Goal: Communication & Community: Connect with others

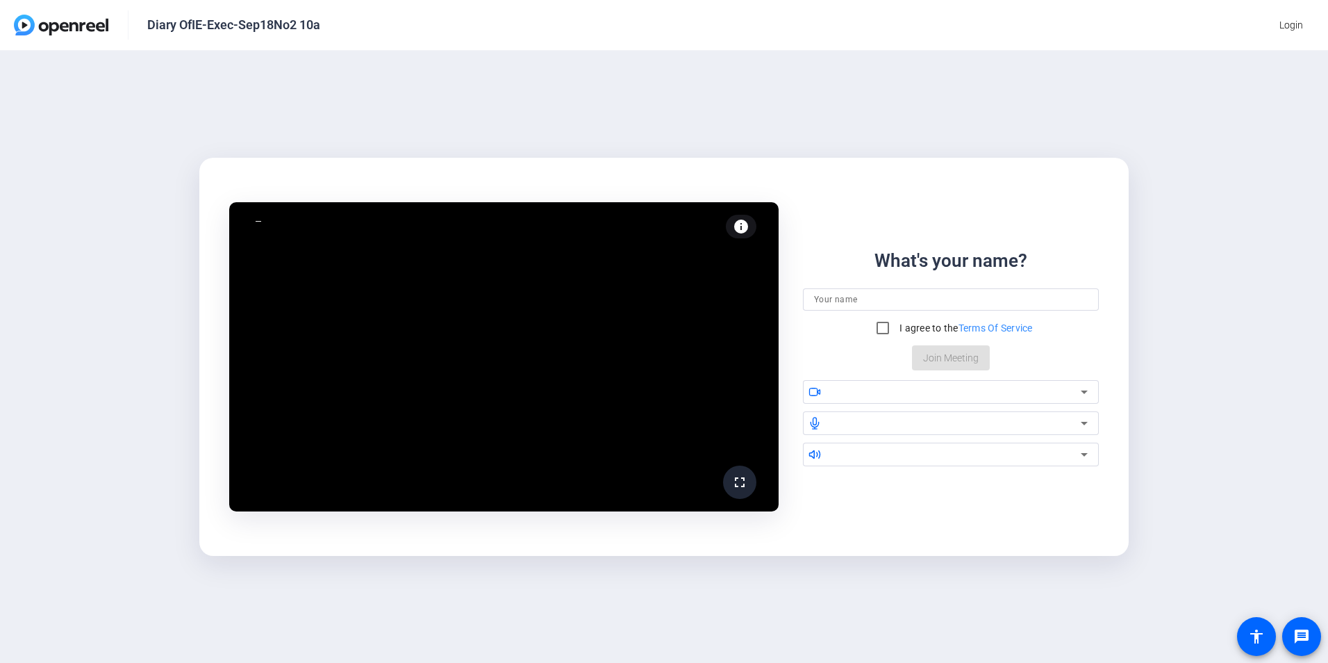
click at [876, 305] on input at bounding box center [951, 299] width 274 height 17
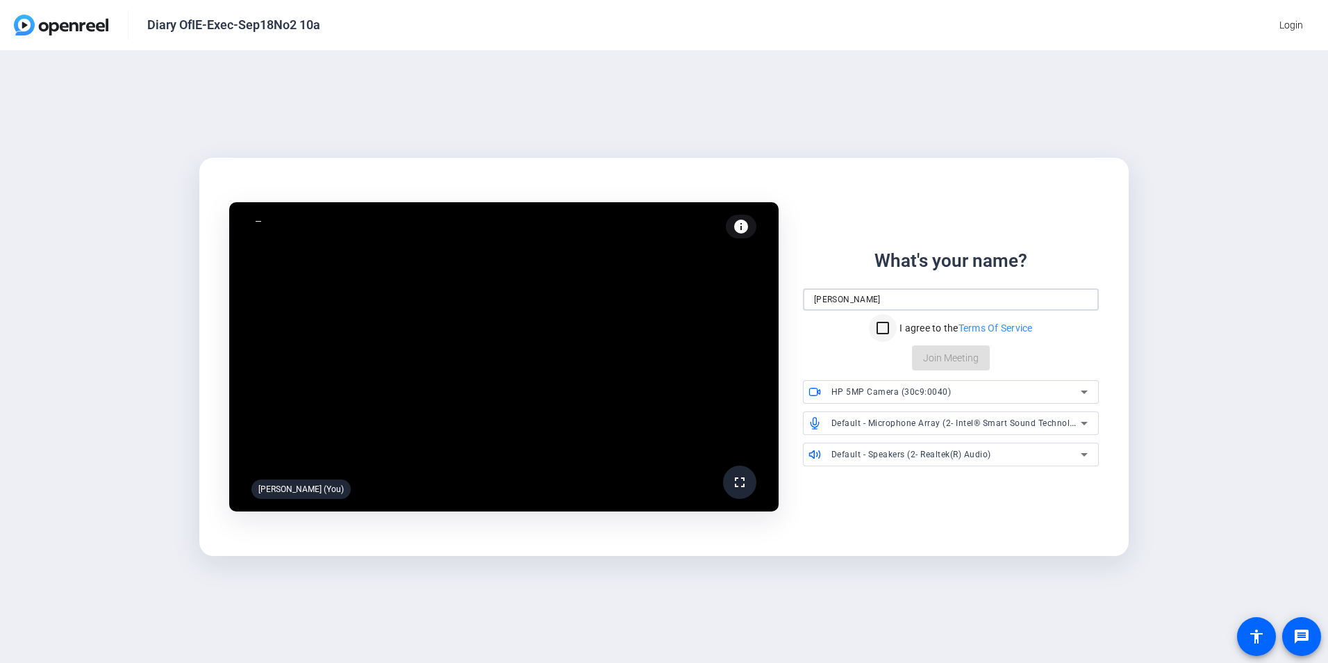
type input "[PERSON_NAME]"
click at [887, 324] on input "I agree to the Terms Of Service" at bounding box center [883, 328] width 28 height 28
checkbox input "true"
click at [960, 361] on span "Join Meeting" at bounding box center [951, 358] width 56 height 15
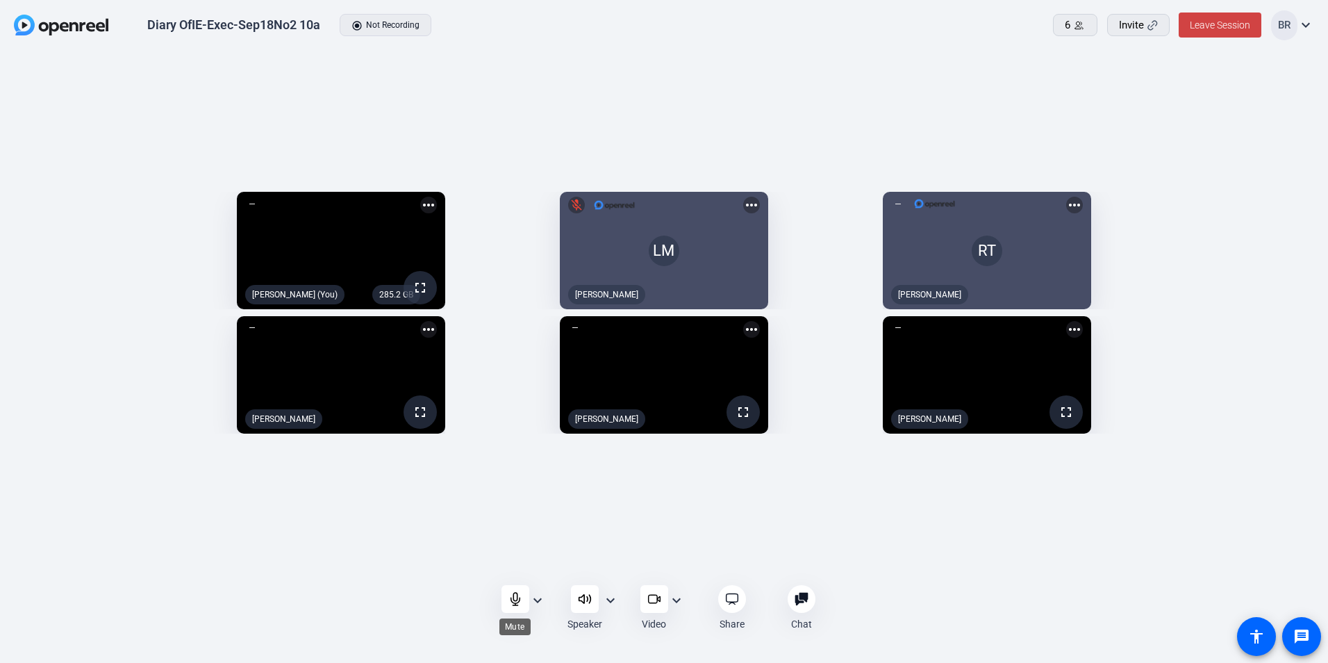
drag, startPoint x: 514, startPoint y: 599, endPoint x: 513, endPoint y: 611, distance: 11.8
click at [514, 599] on icon at bounding box center [516, 599] width 14 height 14
click at [511, 597] on icon at bounding box center [515, 599] width 12 height 12
click at [518, 599] on icon at bounding box center [516, 599] width 14 height 14
click at [522, 601] on icon at bounding box center [516, 599] width 14 height 14
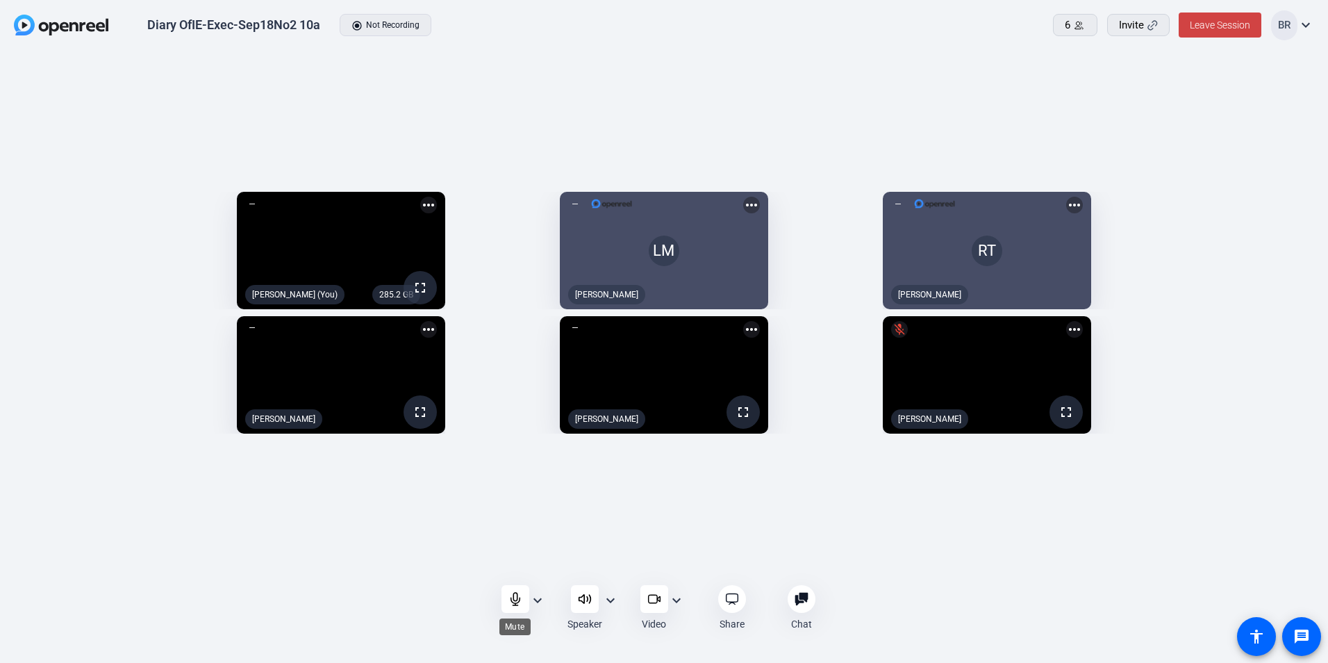
click at [517, 601] on icon at bounding box center [516, 599] width 14 height 14
click at [518, 599] on icon at bounding box center [516, 599] width 14 height 14
click at [517, 598] on icon at bounding box center [515, 599] width 9 height 13
click at [510, 597] on icon at bounding box center [516, 599] width 14 height 14
click at [516, 601] on icon at bounding box center [515, 599] width 9 height 13
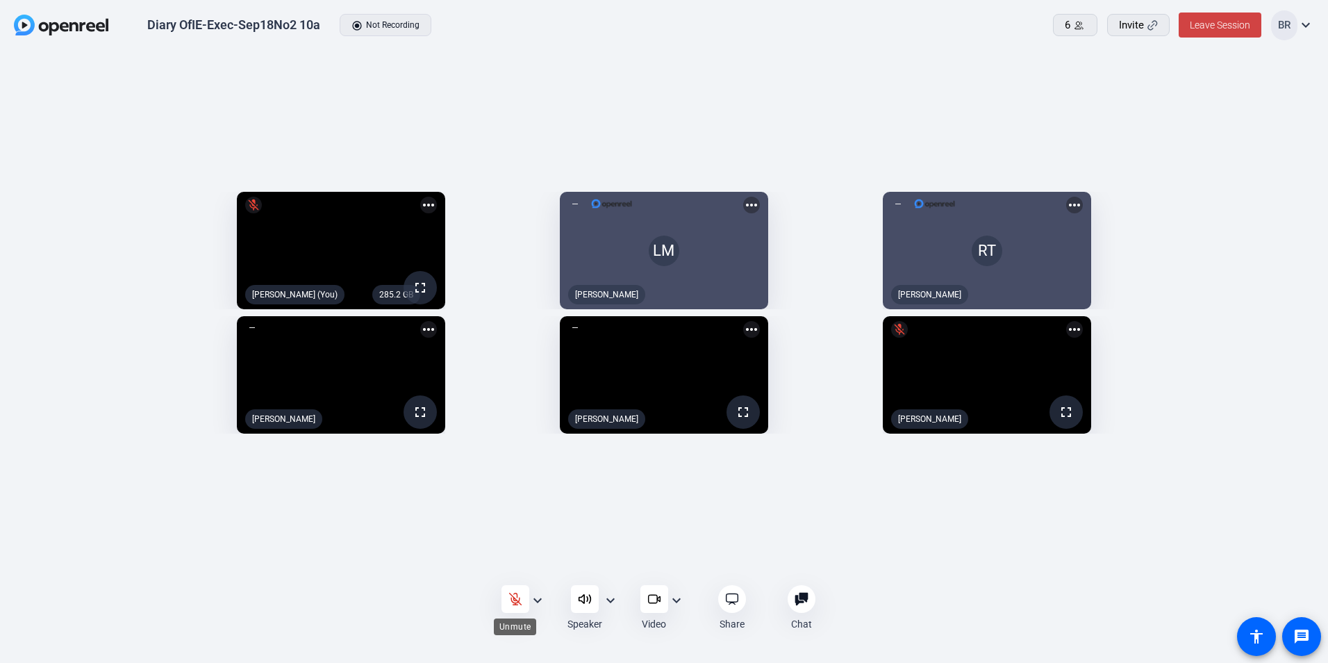
click at [512, 600] on icon at bounding box center [516, 599] width 14 height 14
click at [514, 602] on icon at bounding box center [516, 599] width 14 height 14
click at [516, 602] on icon at bounding box center [516, 599] width 14 height 14
click at [511, 595] on icon at bounding box center [516, 599] width 14 height 14
click at [520, 602] on icon at bounding box center [516, 599] width 14 height 14
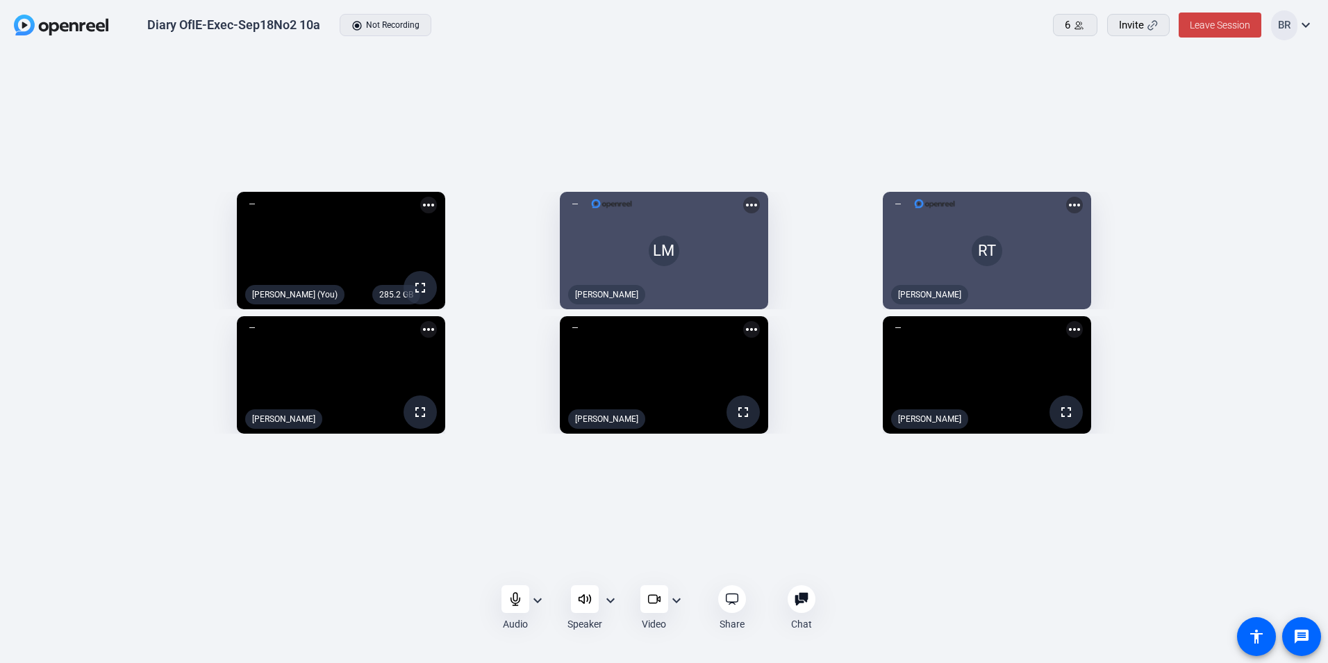
click at [444, 599] on div "Audio expand_more Speaker expand_more Video expand_more Share Chat 0 more_horiz…" at bounding box center [664, 607] width 1328 height 53
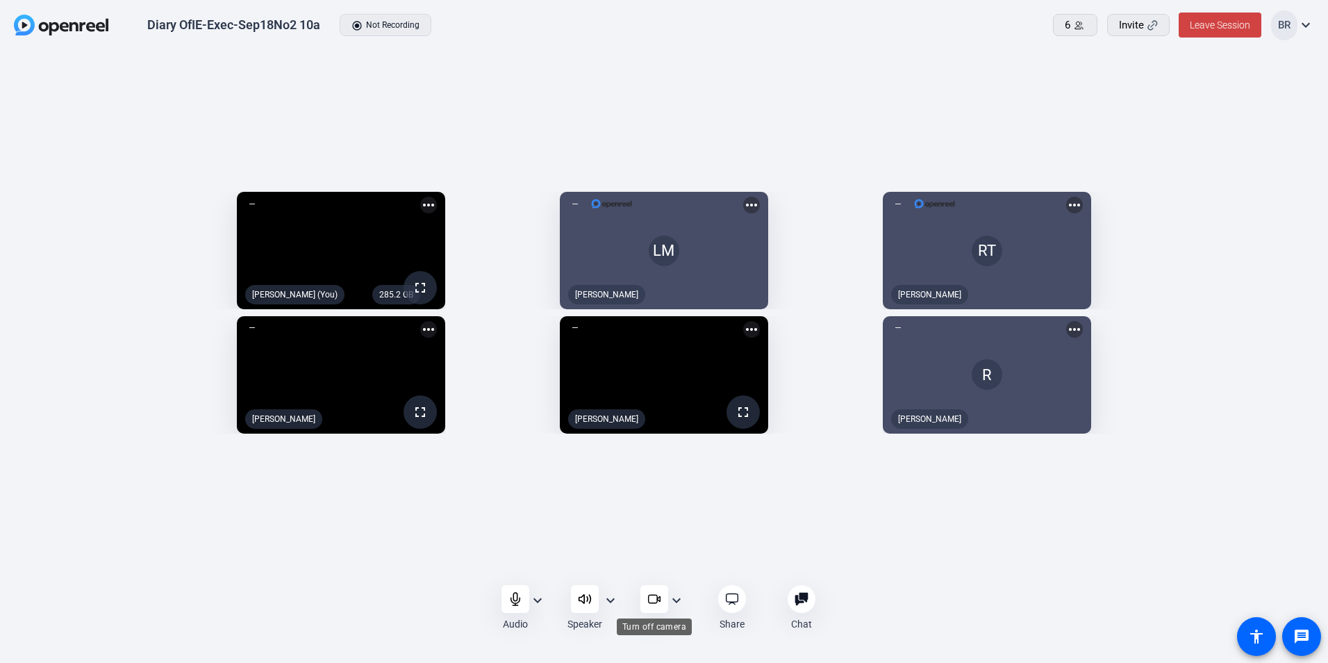
drag, startPoint x: 652, startPoint y: 597, endPoint x: 643, endPoint y: 598, distance: 9.8
click at [652, 597] on icon at bounding box center [654, 599] width 14 height 14
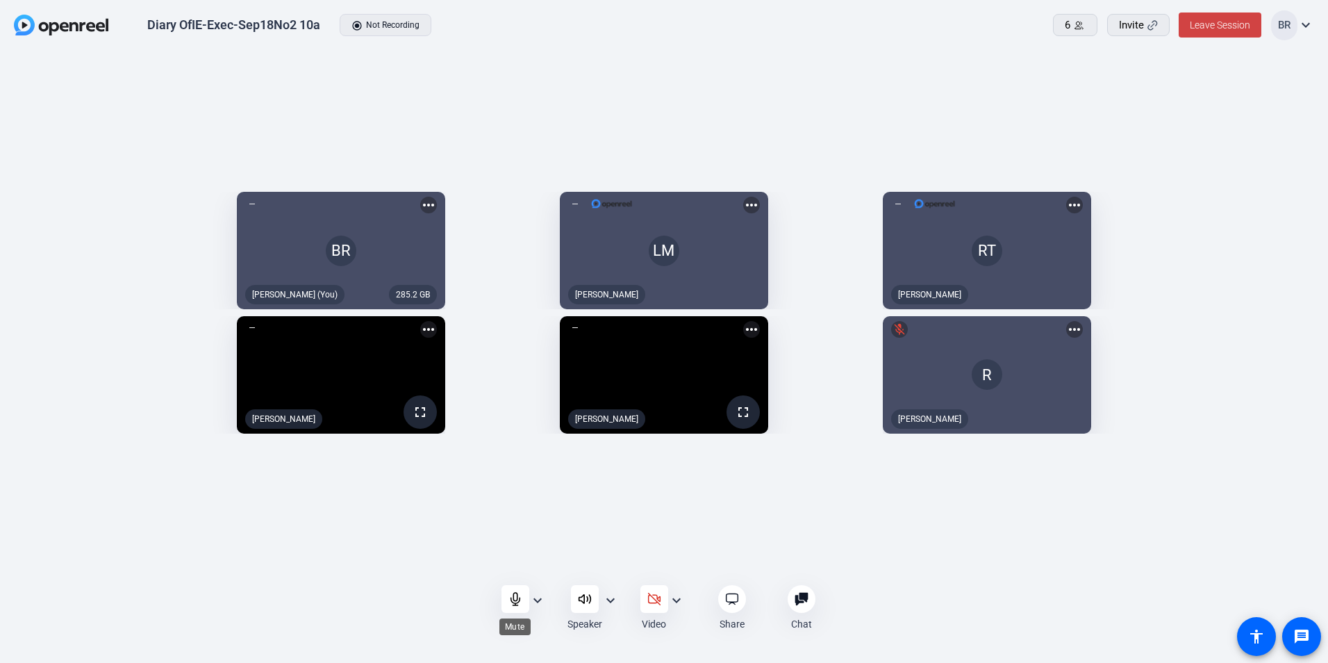
click at [515, 598] on icon at bounding box center [516, 599] width 14 height 14
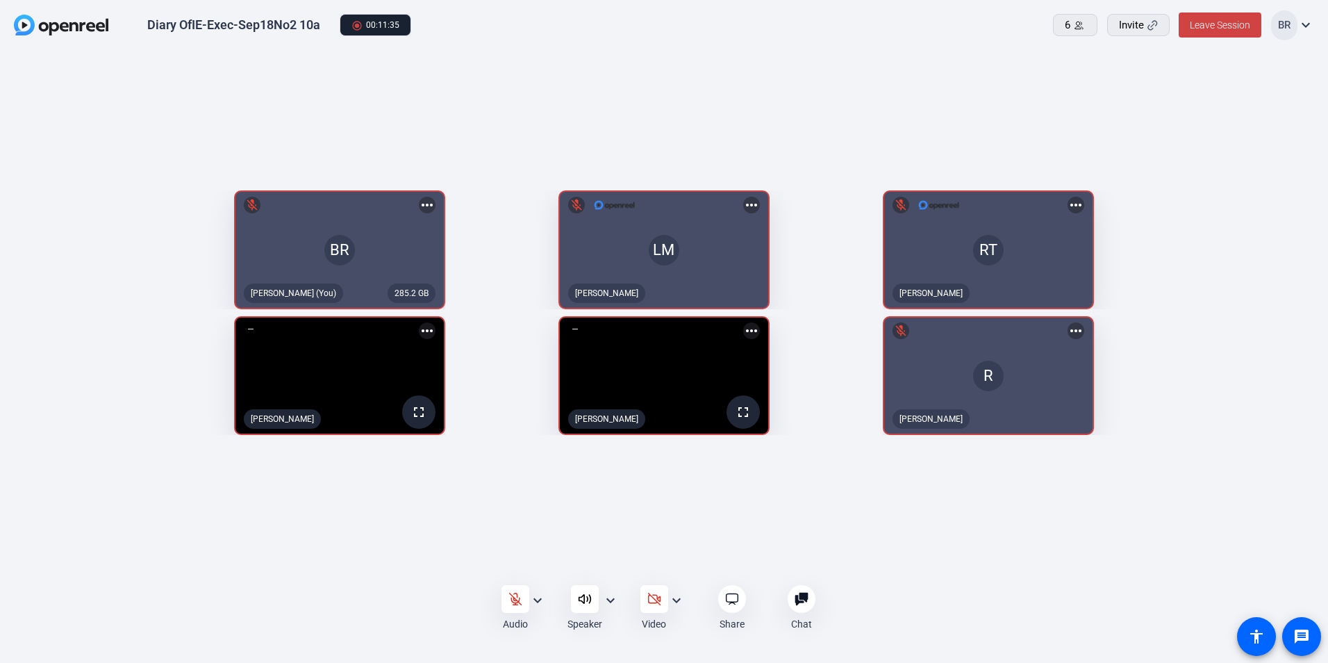
click at [998, 593] on div "Audio expand_more Speaker expand_more Video expand_more Share Chat 0 more_horiz…" at bounding box center [664, 607] width 1328 height 53
click at [513, 597] on icon at bounding box center [515, 599] width 12 height 12
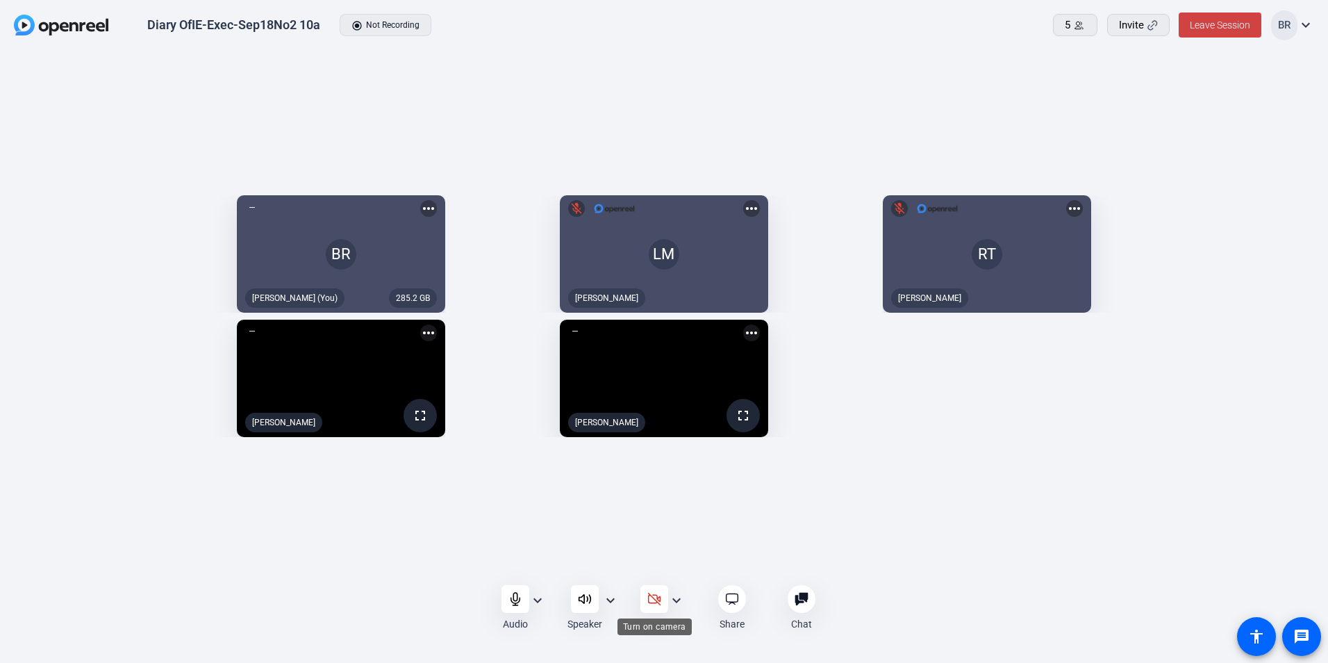
drag, startPoint x: 653, startPoint y: 600, endPoint x: 690, endPoint y: 593, distance: 37.5
click at [652, 600] on icon at bounding box center [654, 599] width 14 height 14
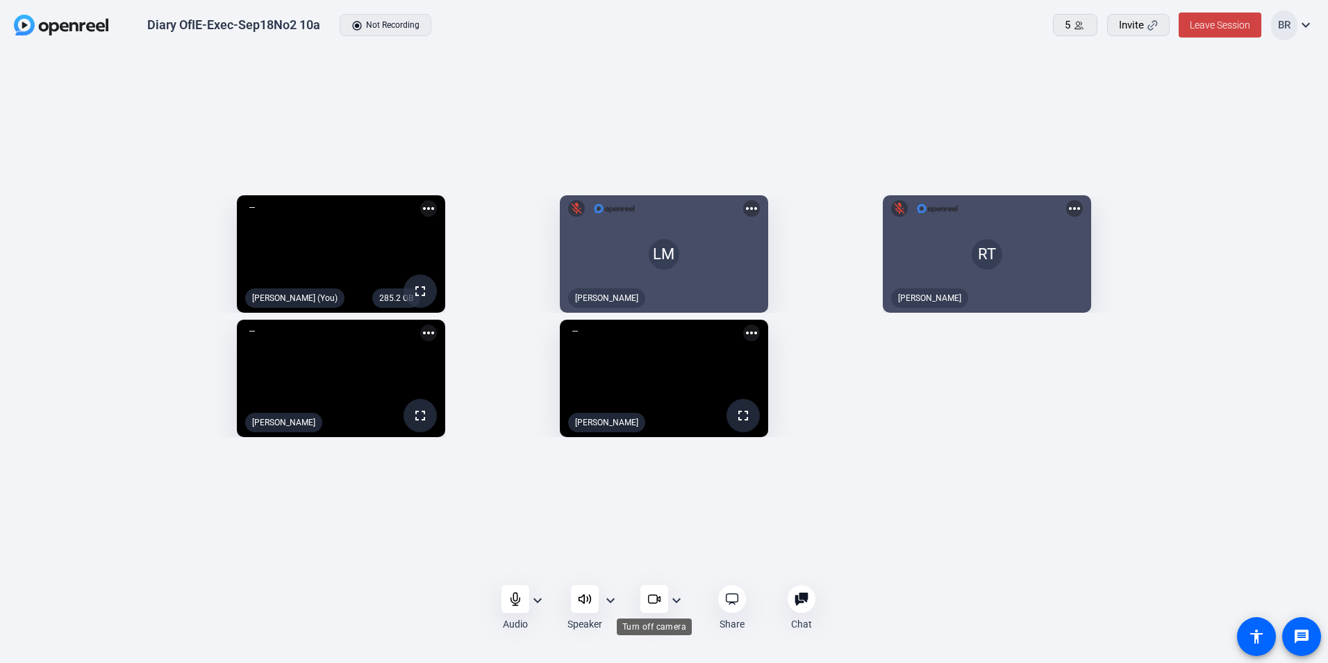
click at [657, 601] on icon at bounding box center [652, 599] width 9 height 8
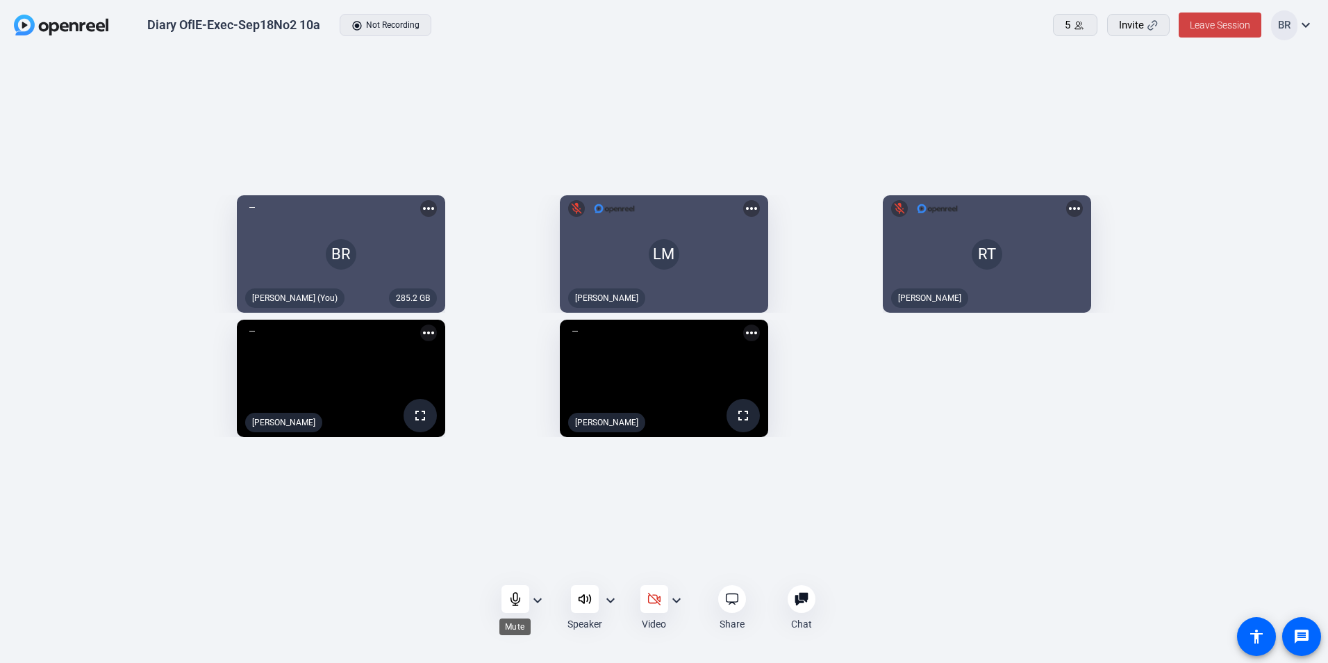
click at [515, 600] on icon at bounding box center [516, 599] width 14 height 14
click at [511, 596] on icon at bounding box center [516, 599] width 14 height 14
click at [513, 600] on icon at bounding box center [515, 599] width 9 height 13
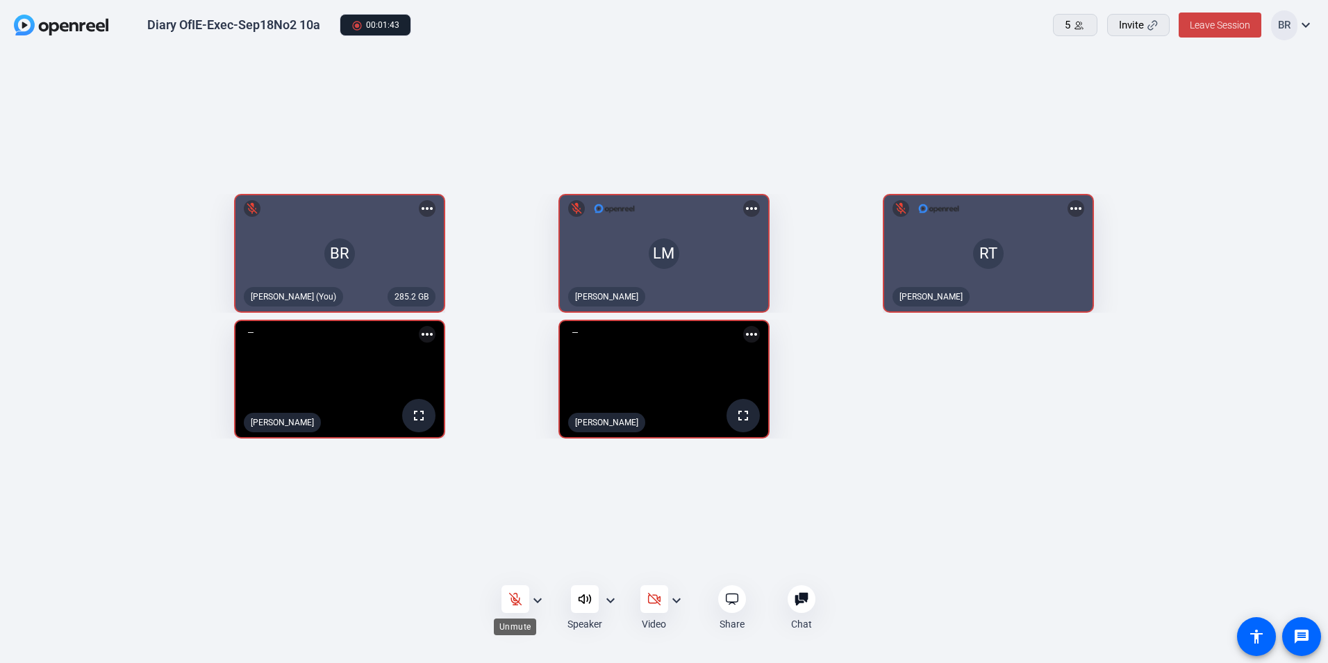
drag, startPoint x: 518, startPoint y: 600, endPoint x: 528, endPoint y: 600, distance: 9.8
click at [518, 600] on icon at bounding box center [516, 599] width 14 height 14
click at [521, 598] on icon at bounding box center [516, 599] width 14 height 14
click at [519, 598] on icon at bounding box center [515, 599] width 12 height 12
click at [519, 598] on icon at bounding box center [516, 599] width 14 height 14
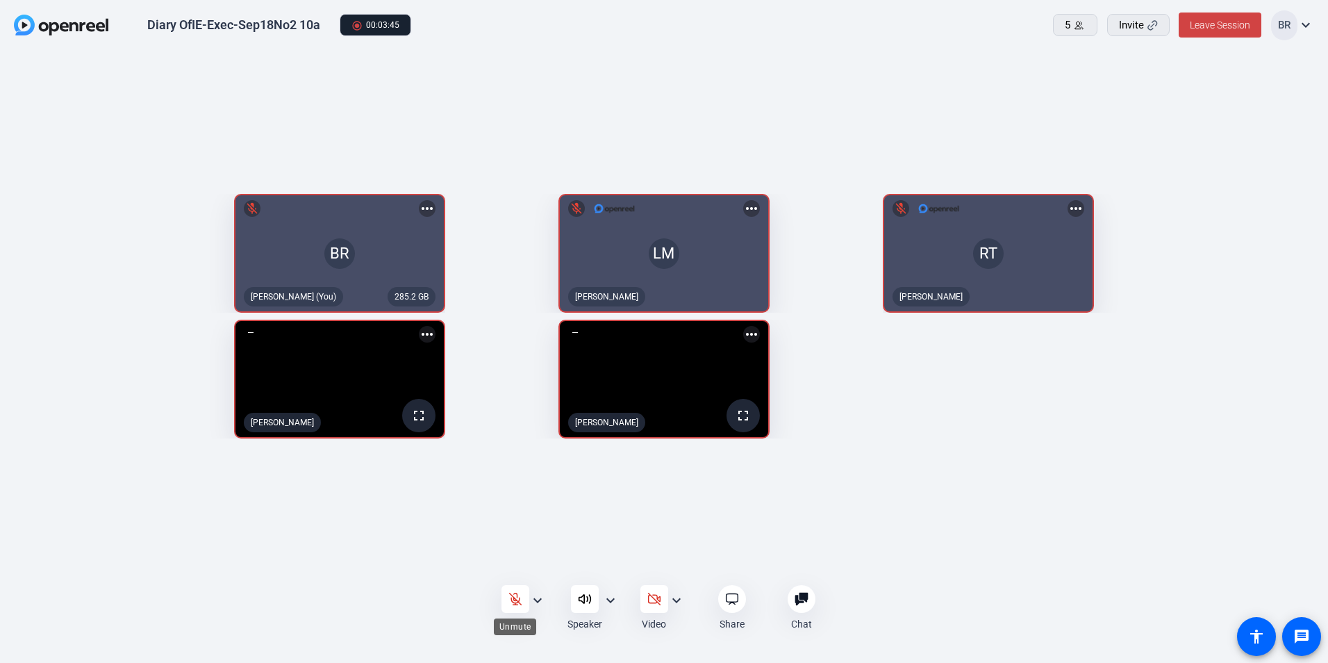
click at [519, 601] on icon at bounding box center [515, 599] width 12 height 12
click at [510, 602] on icon at bounding box center [516, 599] width 14 height 14
click at [977, 445] on div "285.2 GB BR mic_off [PERSON_NAME] (You) more_horiz LM mic_off [PERSON_NAME] mor…" at bounding box center [664, 316] width 1300 height 258
click at [509, 602] on icon at bounding box center [516, 599] width 14 height 14
click at [518, 603] on icon at bounding box center [516, 599] width 14 height 14
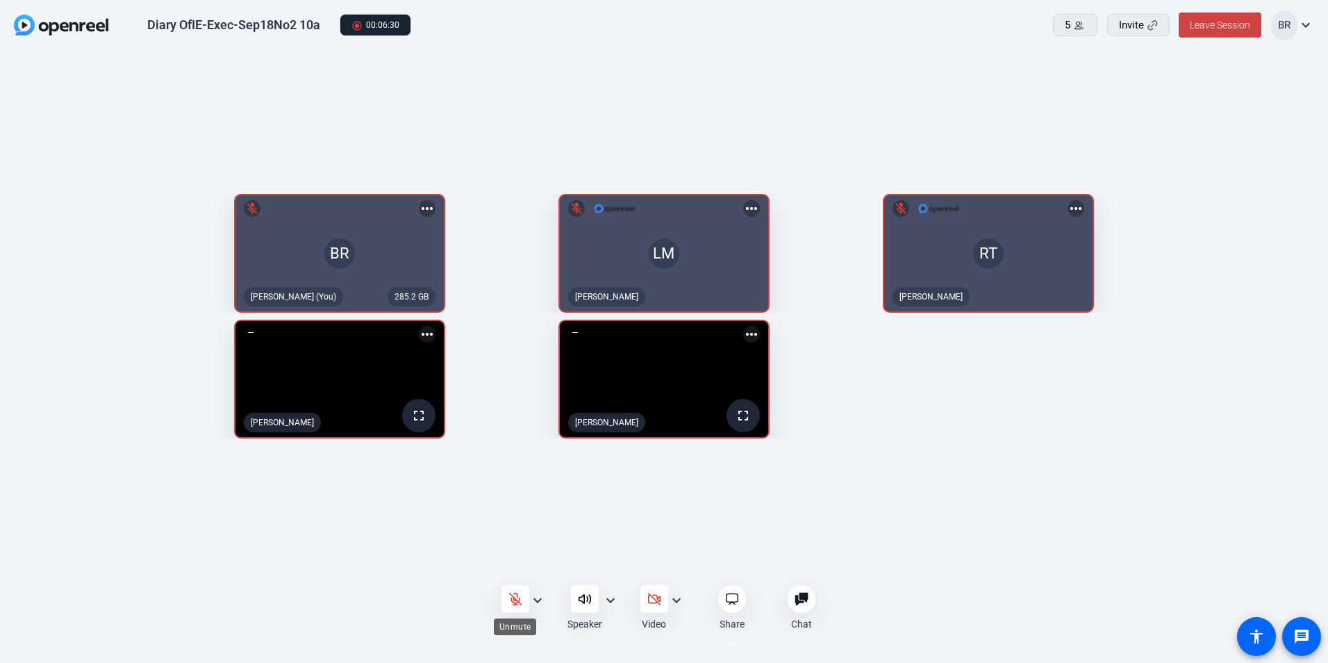
click at [518, 604] on icon at bounding box center [515, 599] width 12 height 12
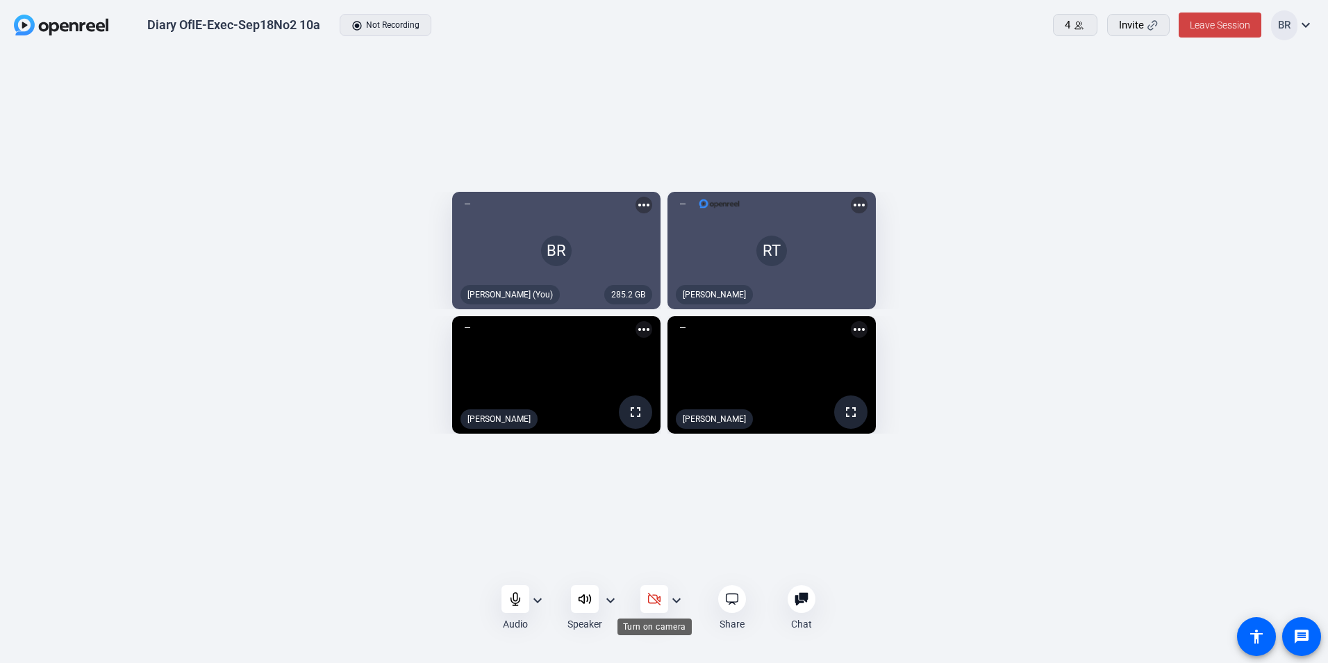
drag, startPoint x: 652, startPoint y: 604, endPoint x: 711, endPoint y: 606, distance: 59.1
click at [652, 604] on icon at bounding box center [654, 599] width 14 height 14
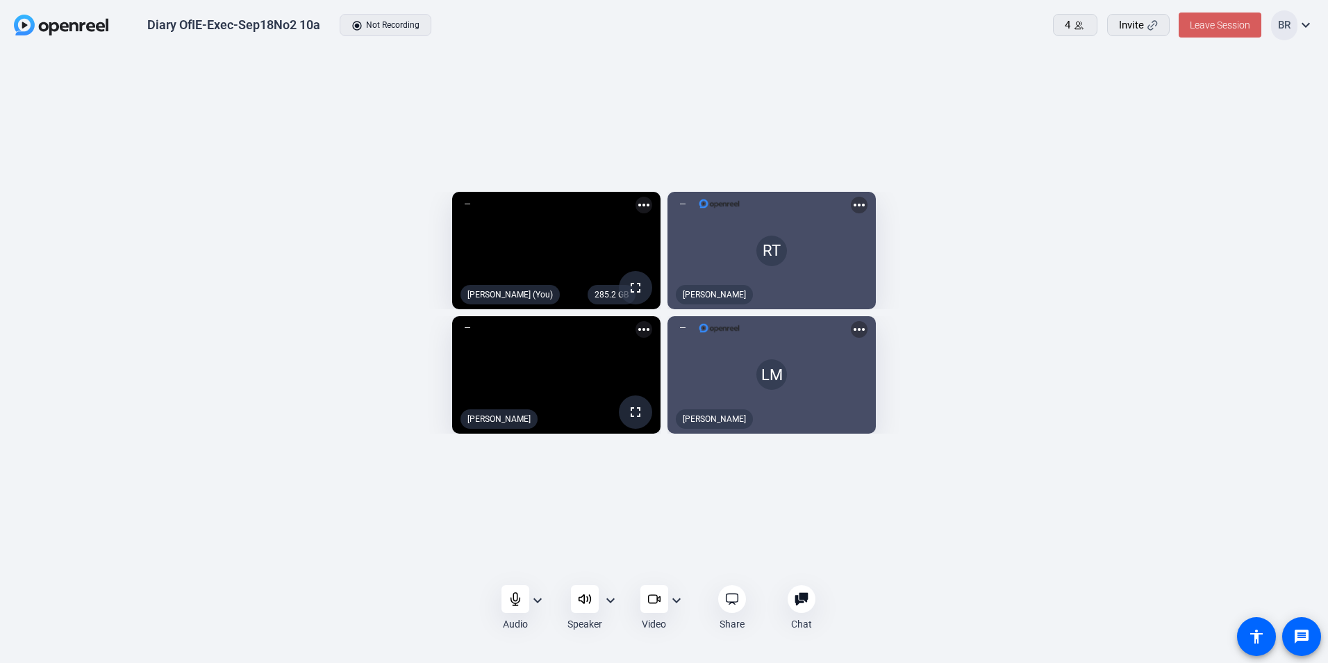
click at [1199, 19] on span at bounding box center [1220, 24] width 83 height 33
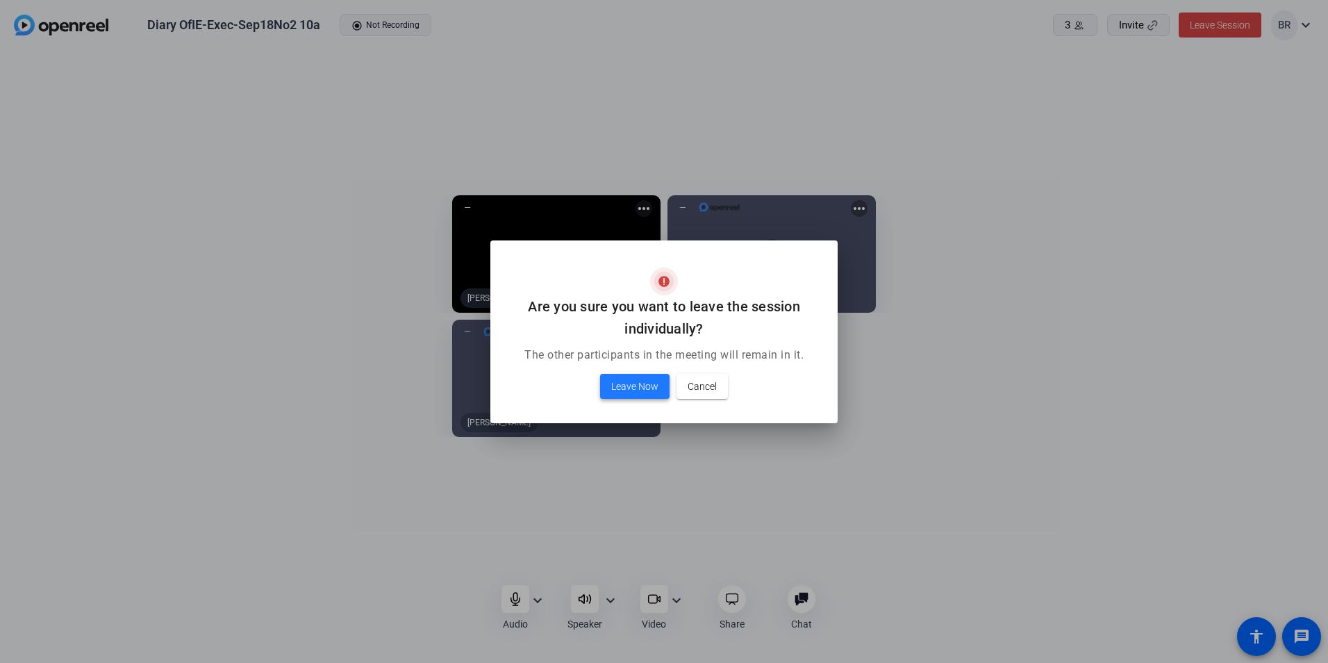
click at [638, 380] on span "Leave Now" at bounding box center [634, 386] width 47 height 17
